Goal: Task Accomplishment & Management: Complete application form

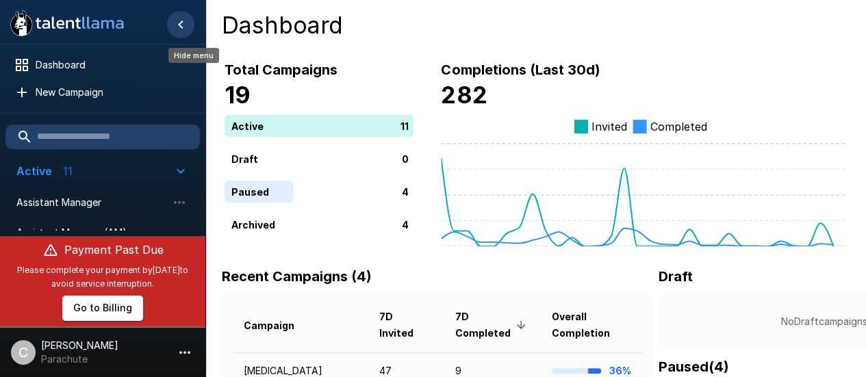
click at [178, 23] on icon "Hide menu" at bounding box center [180, 24] width 16 height 16
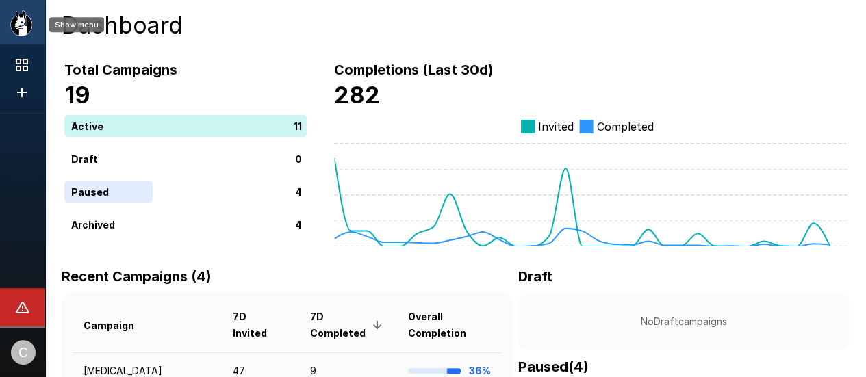
click at [27, 28] on icon "Show menu" at bounding box center [25, 25] width 13 height 18
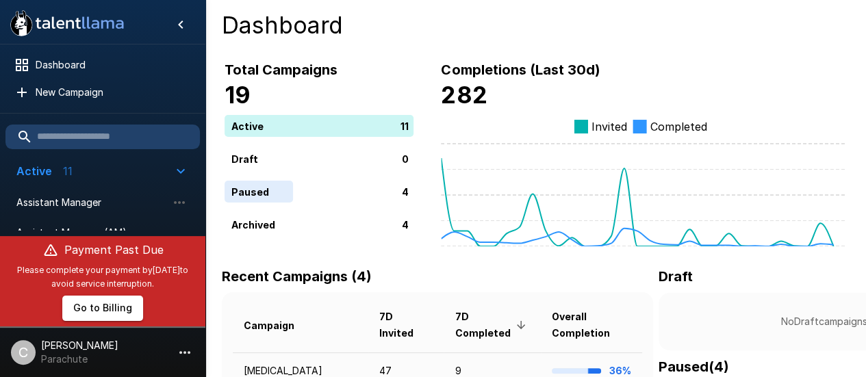
click at [92, 356] on p "Parachute" at bounding box center [79, 359] width 77 height 14
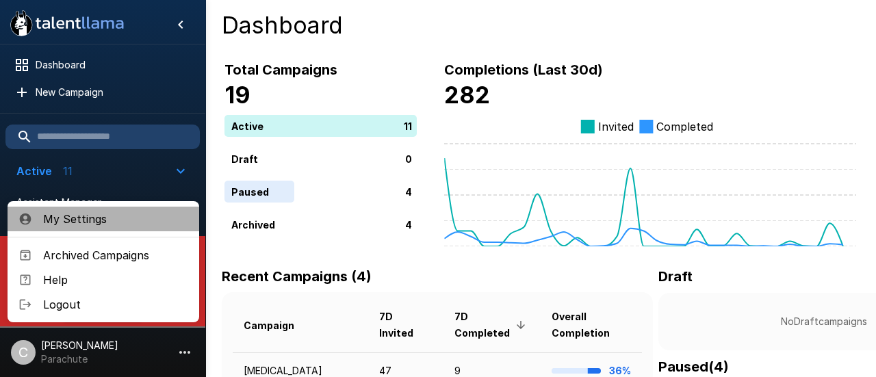
click at [81, 227] on li "My Settings" at bounding box center [104, 219] width 192 height 25
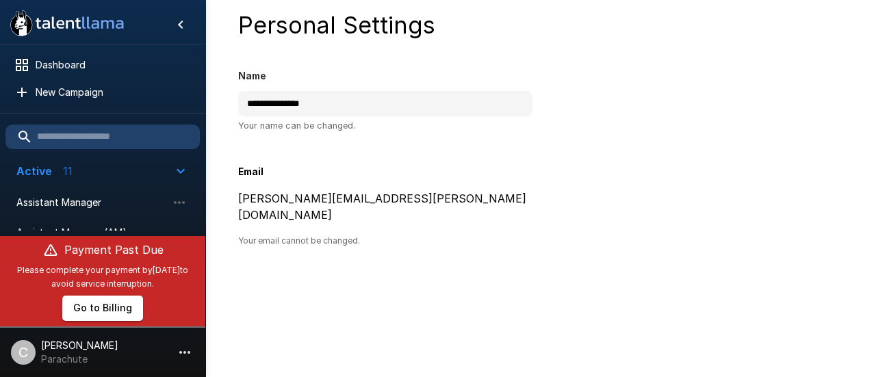
click at [307, 234] on span "Your email cannot be changed." at bounding box center [385, 241] width 294 height 14
click at [46, 63] on span "Dashboard" at bounding box center [112, 65] width 153 height 14
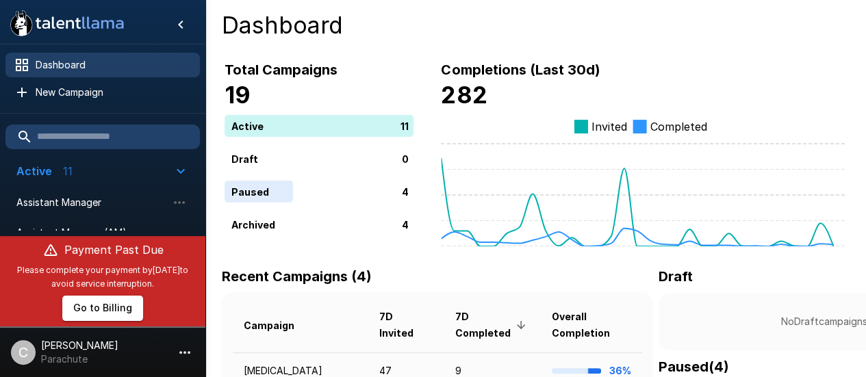
click at [118, 62] on span "Dashboard" at bounding box center [112, 65] width 153 height 14
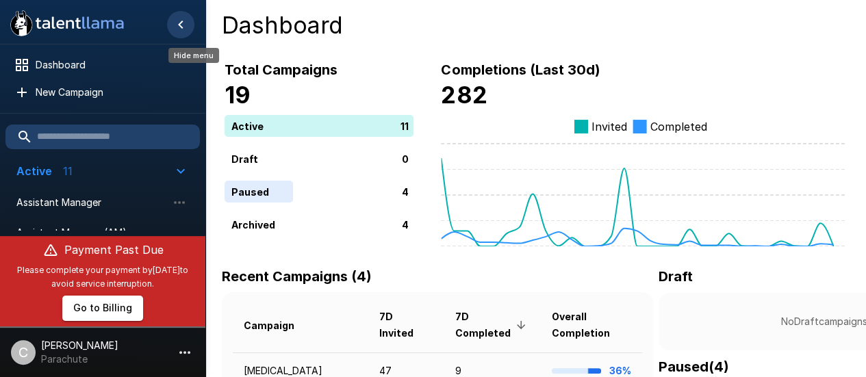
click at [183, 24] on icon "Hide menu" at bounding box center [180, 24] width 16 height 16
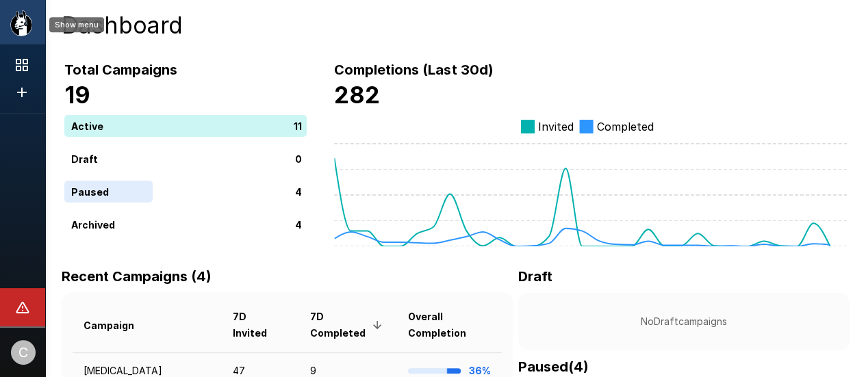
click at [21, 18] on icon "Show menu" at bounding box center [21, 22] width 22 height 25
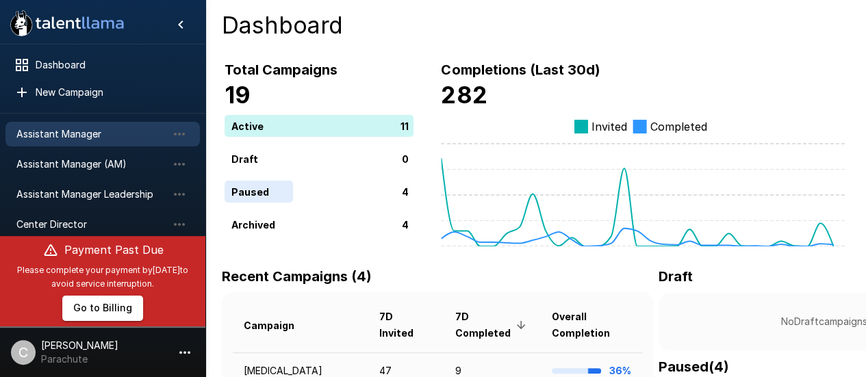
scroll to position [70, 0]
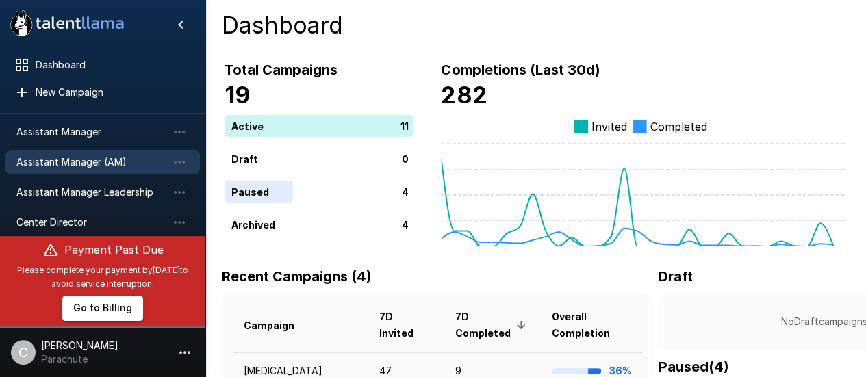
click at [96, 162] on span "Assistant Manager (AM)" at bounding box center [91, 162] width 151 height 14
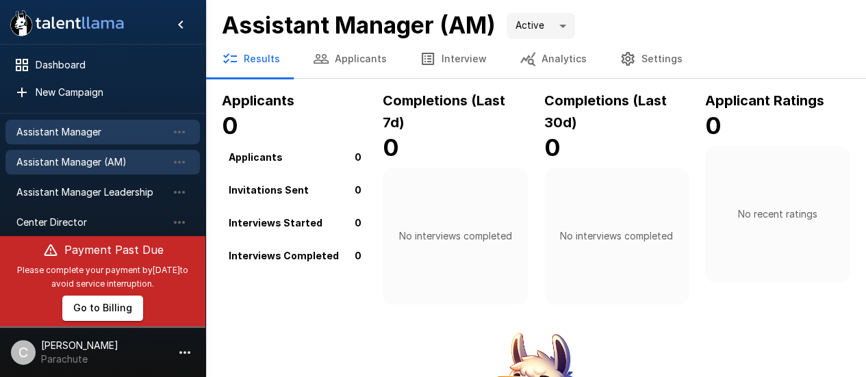
click at [79, 131] on span "Assistant Manager" at bounding box center [91, 132] width 151 height 14
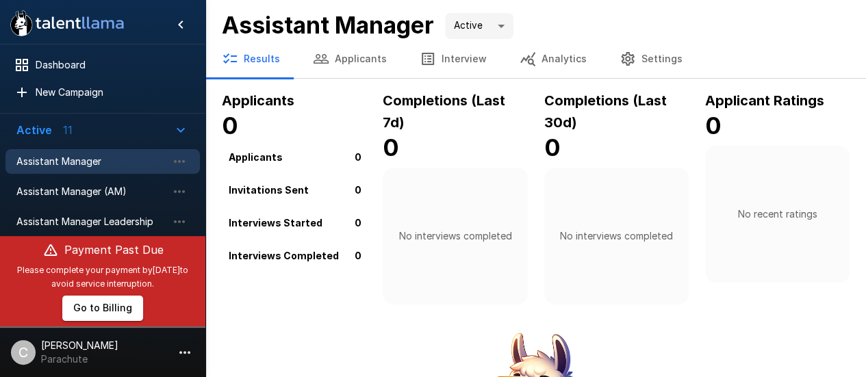
scroll to position [42, 0]
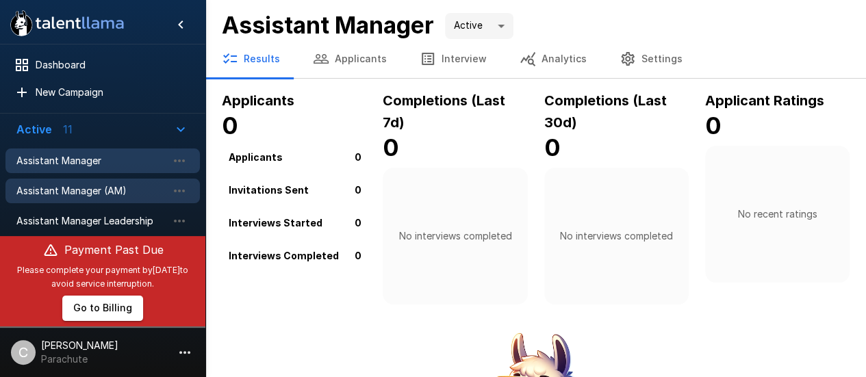
click at [101, 196] on span "Assistant Manager (AM)" at bounding box center [91, 191] width 151 height 14
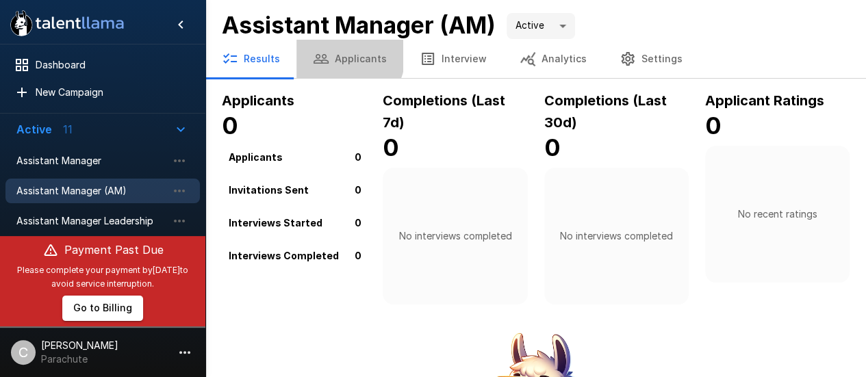
click at [339, 55] on button "Applicants" at bounding box center [349, 59] width 107 height 38
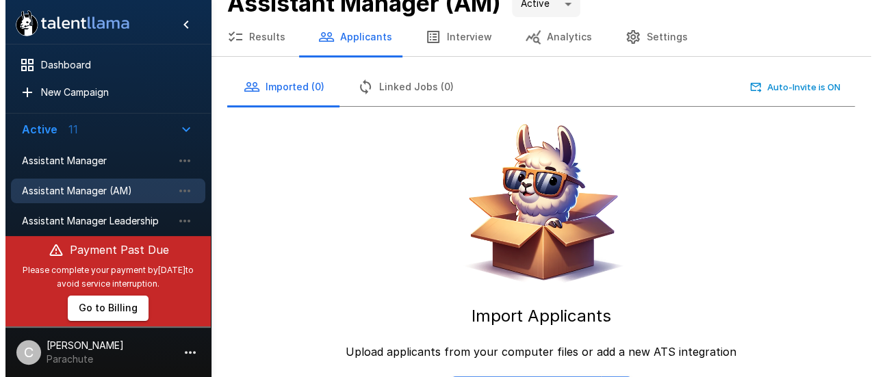
scroll to position [45, 0]
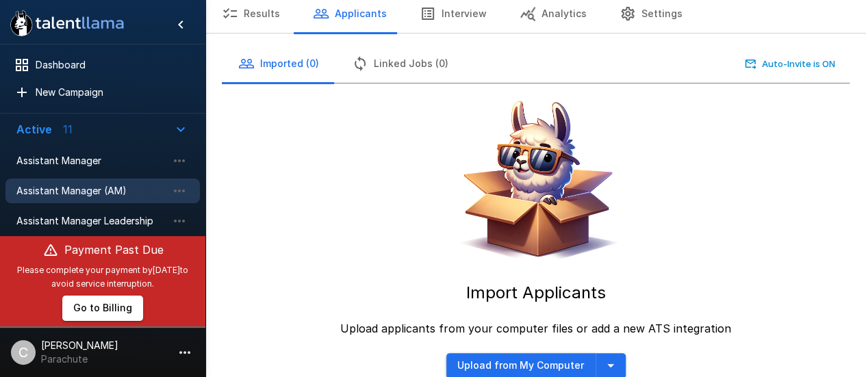
click at [524, 361] on button "Upload from My Computer" at bounding box center [520, 365] width 149 height 25
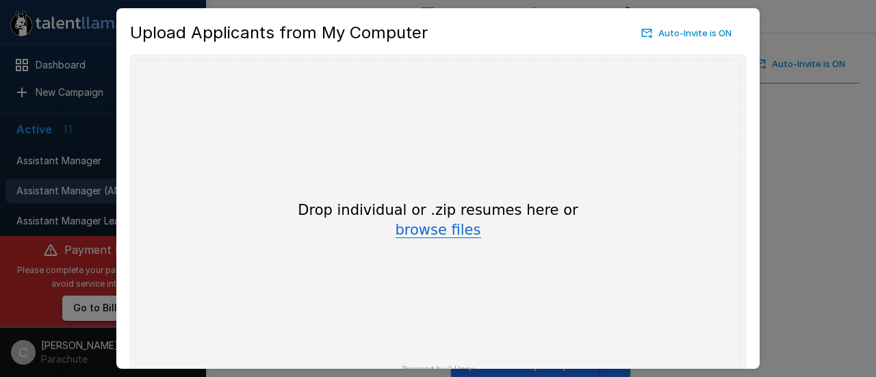
scroll to position [55, 0]
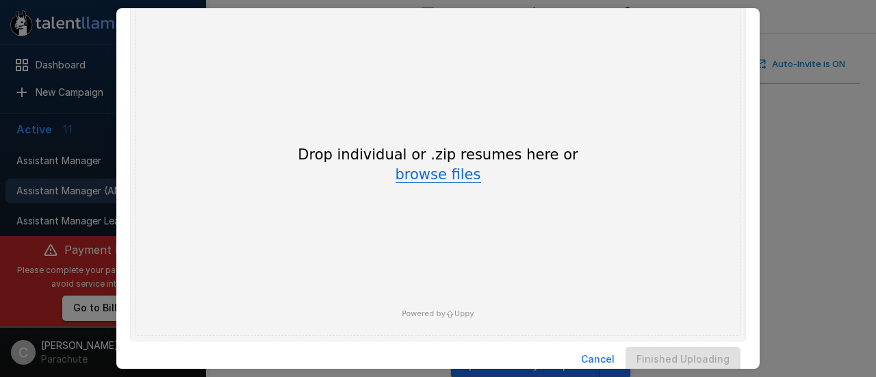
click at [412, 179] on button "browse files" at bounding box center [439, 175] width 86 height 15
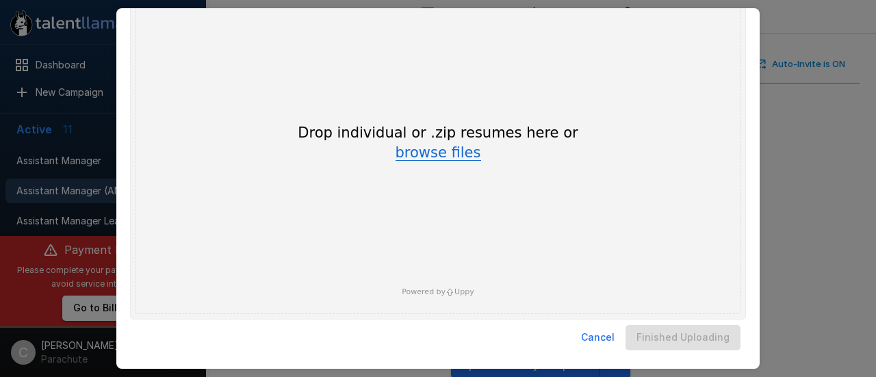
scroll to position [0, 0]
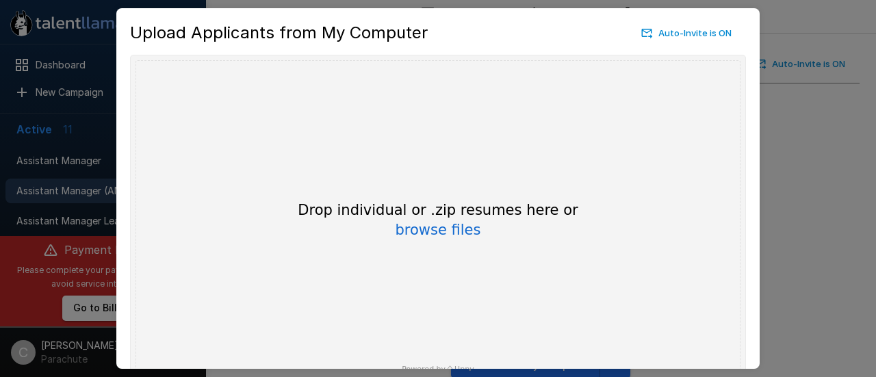
click at [821, 34] on div "Upload Applicants from My Computer Auto-Invite is ON Drop your files here Drop …" at bounding box center [438, 188] width 876 height 377
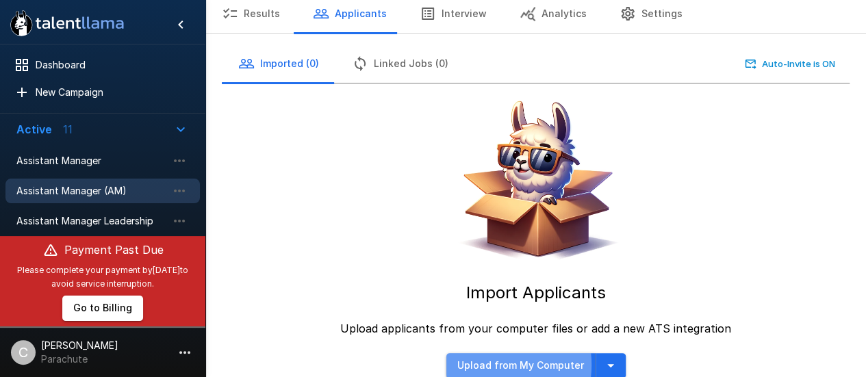
click at [489, 364] on button "Upload from My Computer" at bounding box center [520, 365] width 149 height 25
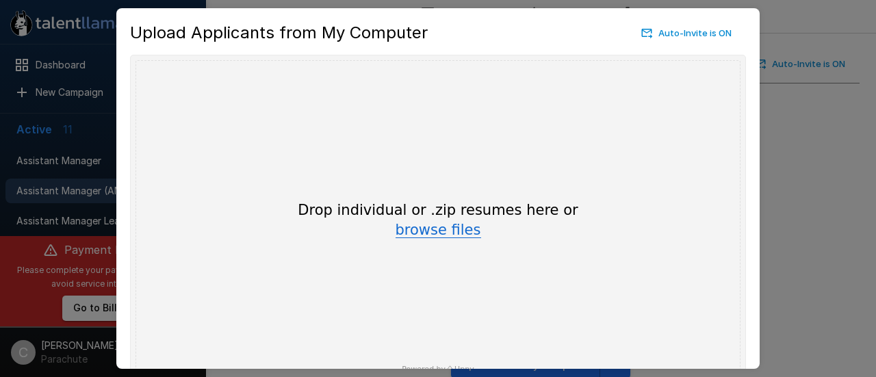
click at [403, 227] on button "browse files" at bounding box center [439, 230] width 86 height 15
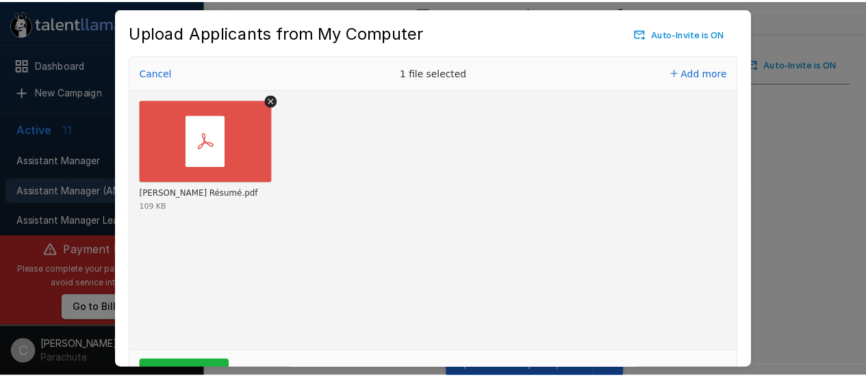
scroll to position [77, 0]
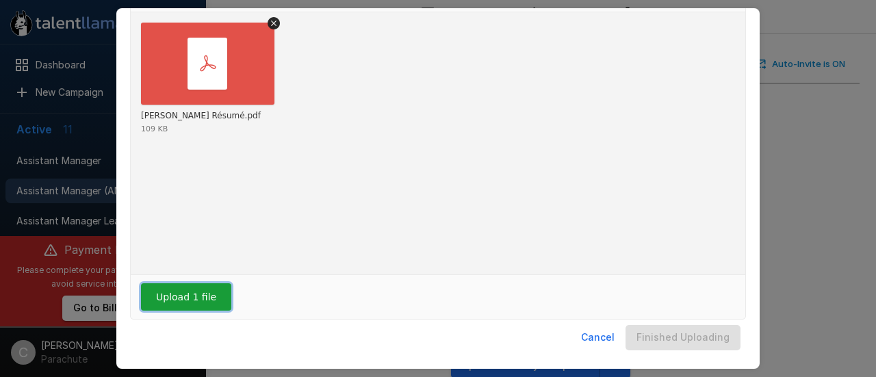
click at [168, 293] on button "Upload 1 file" at bounding box center [186, 296] width 90 height 27
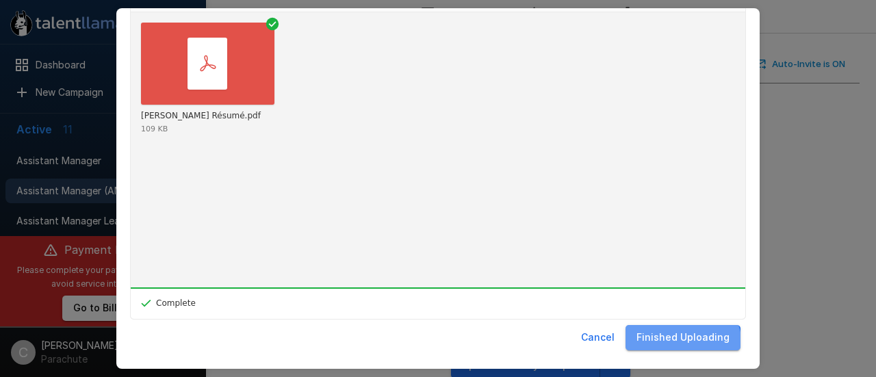
click at [676, 345] on button "Finished Uploading" at bounding box center [682, 337] width 115 height 25
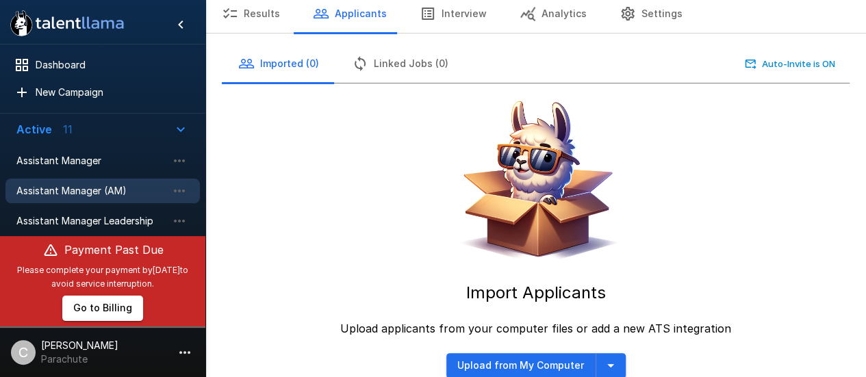
scroll to position [0, 0]
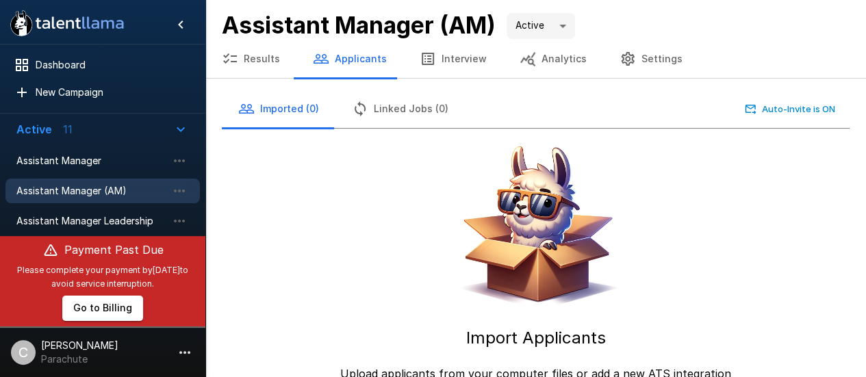
click at [261, 64] on button "Results" at bounding box center [250, 59] width 91 height 38
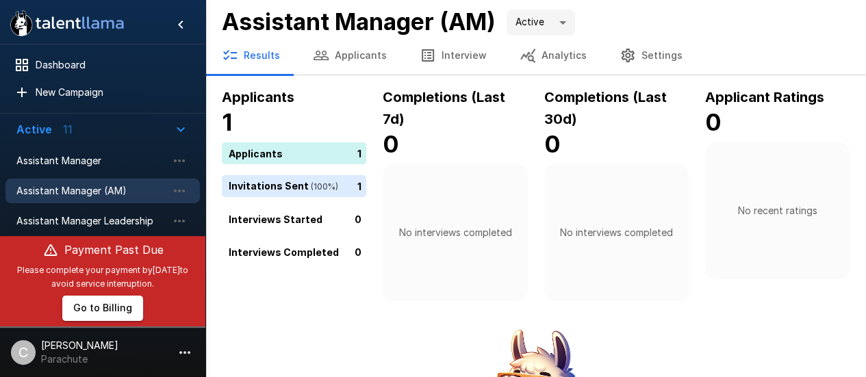
scroll to position [4, 0]
click at [636, 28] on div "Assistant Manager (AM) Active ****" at bounding box center [536, 21] width 628 height 29
click at [621, 64] on button "Settings" at bounding box center [651, 55] width 96 height 38
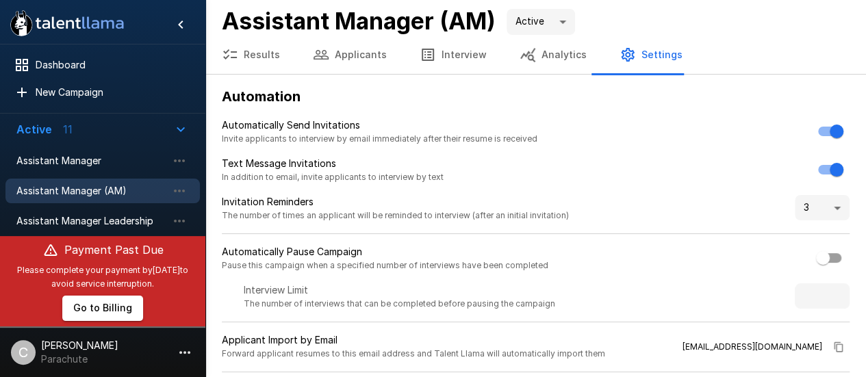
scroll to position [270, 0]
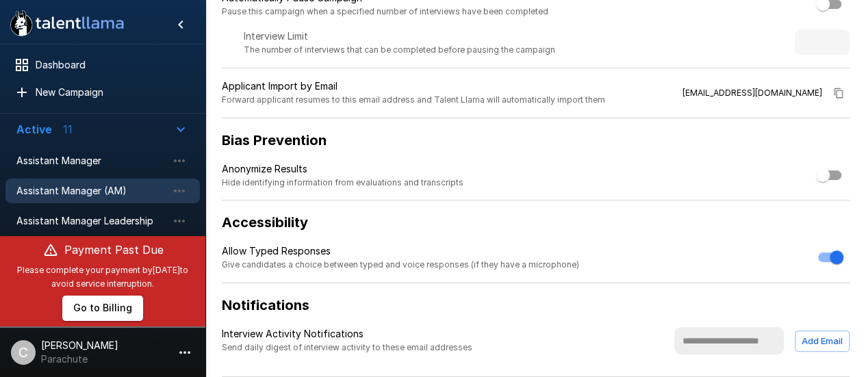
click at [674, 344] on input "text" at bounding box center [728, 340] width 109 height 27
click at [743, 348] on input "**********" at bounding box center [695, 340] width 109 height 27
click at [643, 344] on input "**********" at bounding box center [678, 340] width 144 height 27
type input "**********"
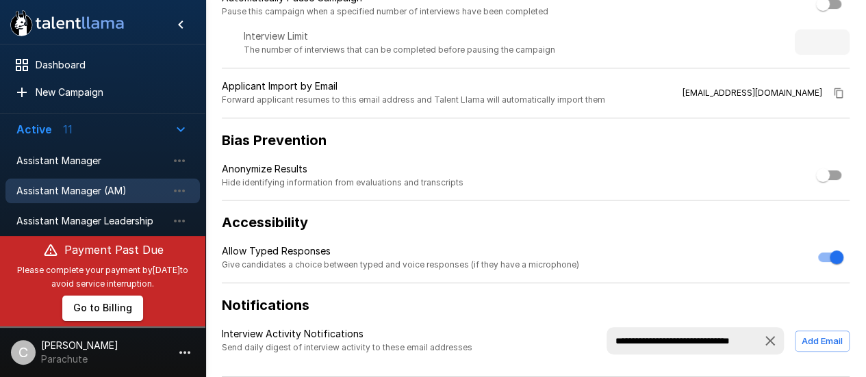
click at [836, 348] on button "Add Email" at bounding box center [821, 341] width 55 height 21
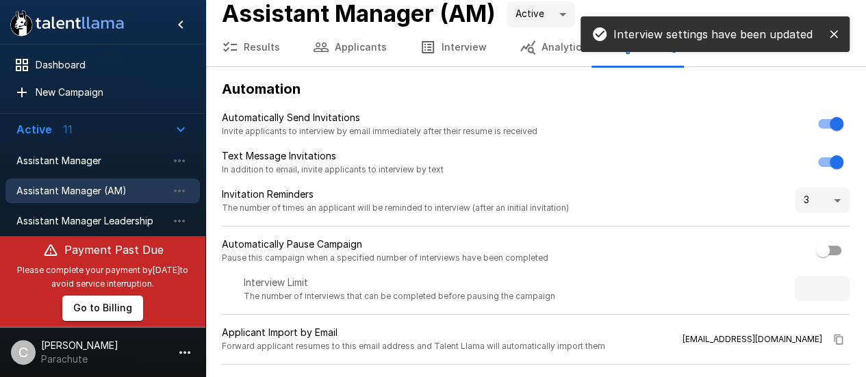
scroll to position [0, 0]
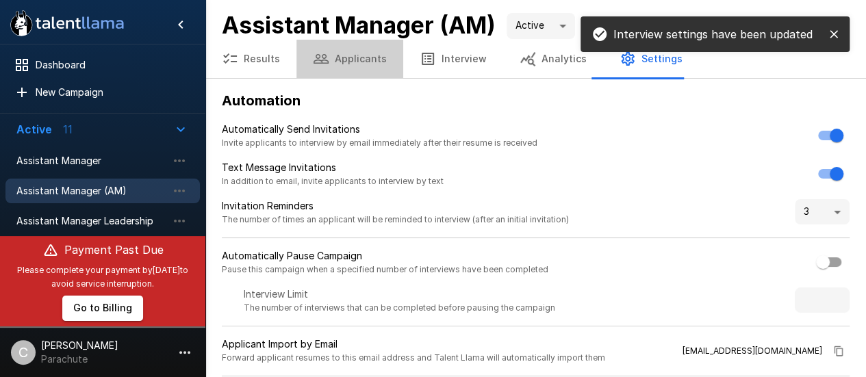
click at [363, 69] on button "Applicants" at bounding box center [349, 59] width 107 height 38
